Goal: Find specific page/section: Find specific page/section

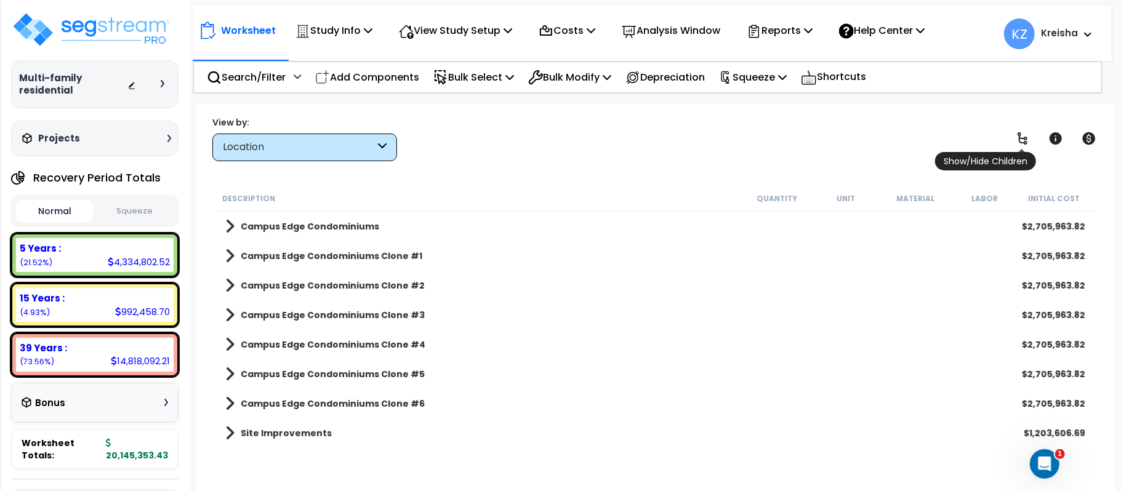
click at [1019, 141] on icon at bounding box center [1022, 138] width 15 height 15
click at [1030, 137] on icon at bounding box center [1022, 138] width 15 height 15
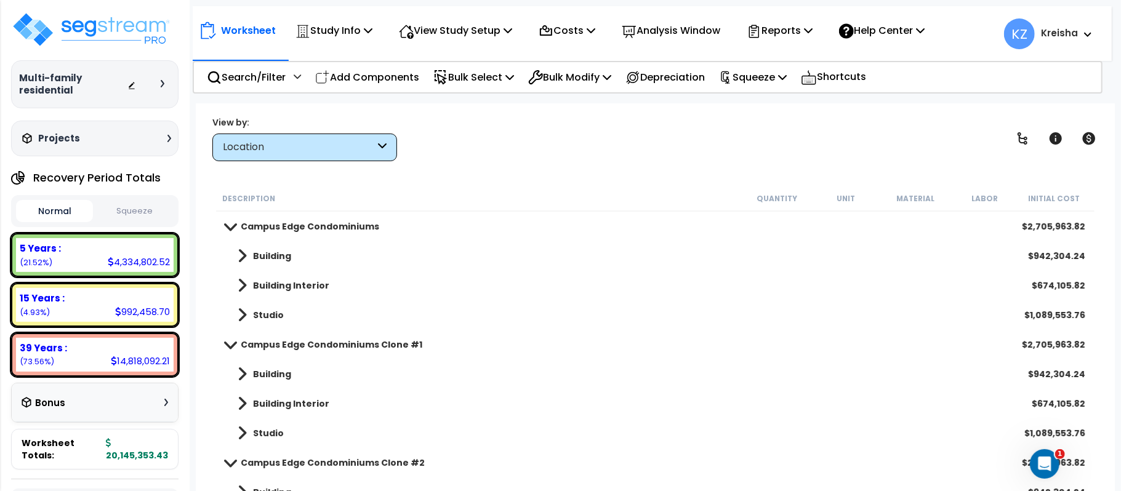
click at [863, 131] on div "View by: Location High to Low - Component Cost" at bounding box center [655, 139] width 895 height 46
click at [1017, 131] on icon at bounding box center [1022, 138] width 15 height 15
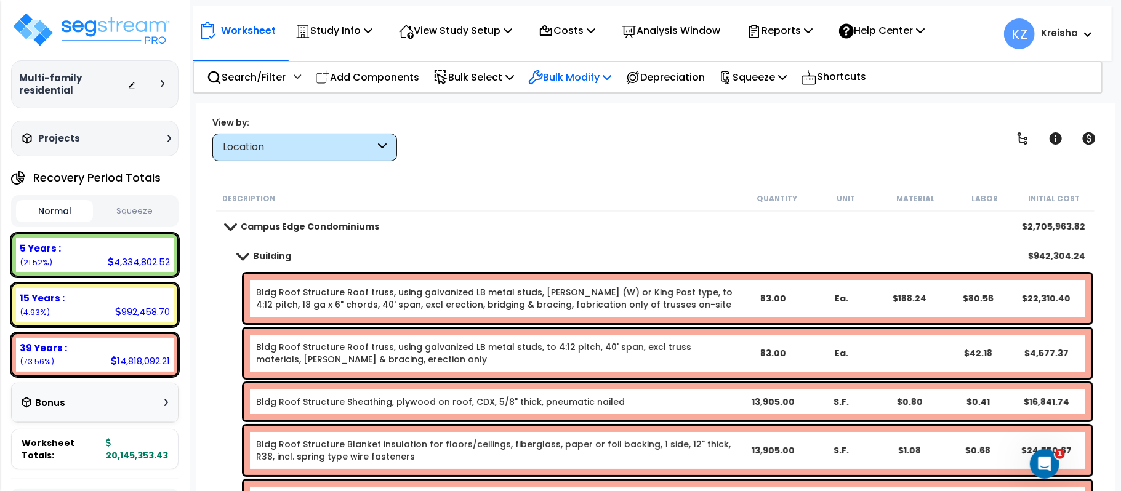
click at [545, 91] on div "Bulk Modify" at bounding box center [569, 77] width 83 height 29
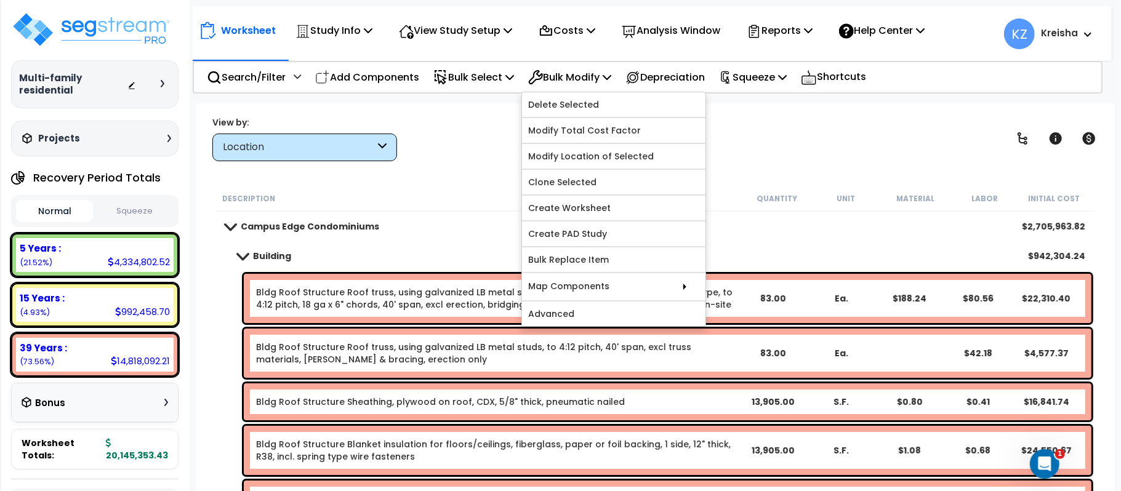
click at [451, 134] on div "View by: Location High to Low - Component Cost" at bounding box center [655, 139] width 895 height 46
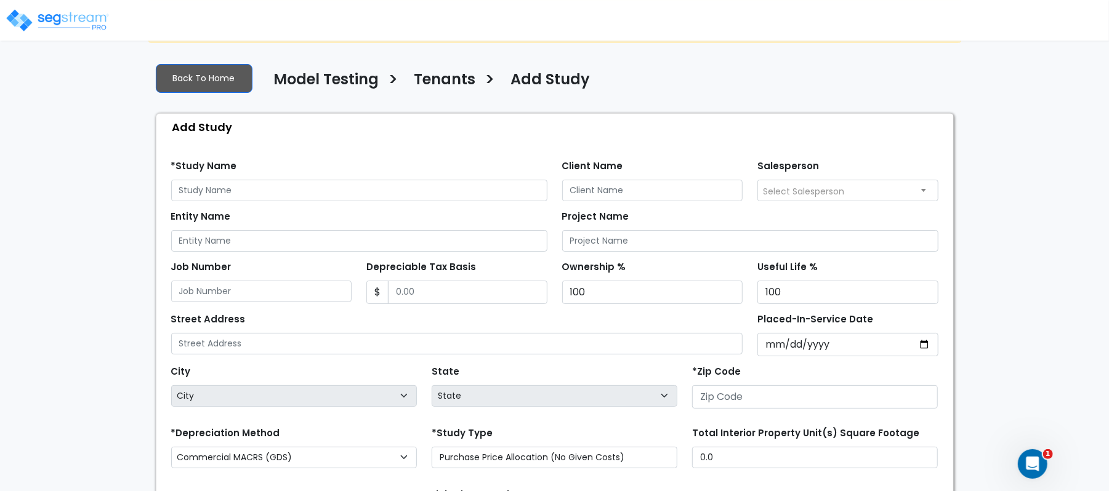
scroll to position [165, 0]
